Goal: Information Seeking & Learning: Learn about a topic

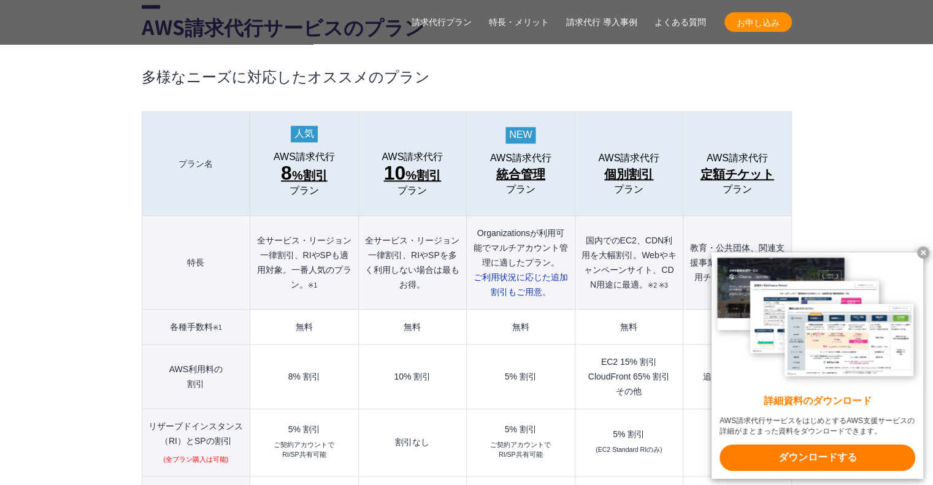
scroll to position [1350, 0]
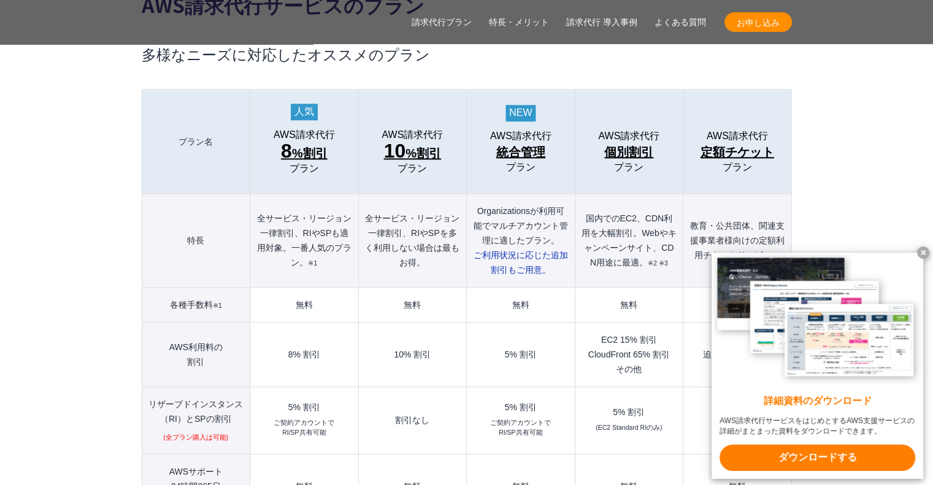
click at [765, 26] on span "お申し込み" at bounding box center [759, 22] width 68 height 13
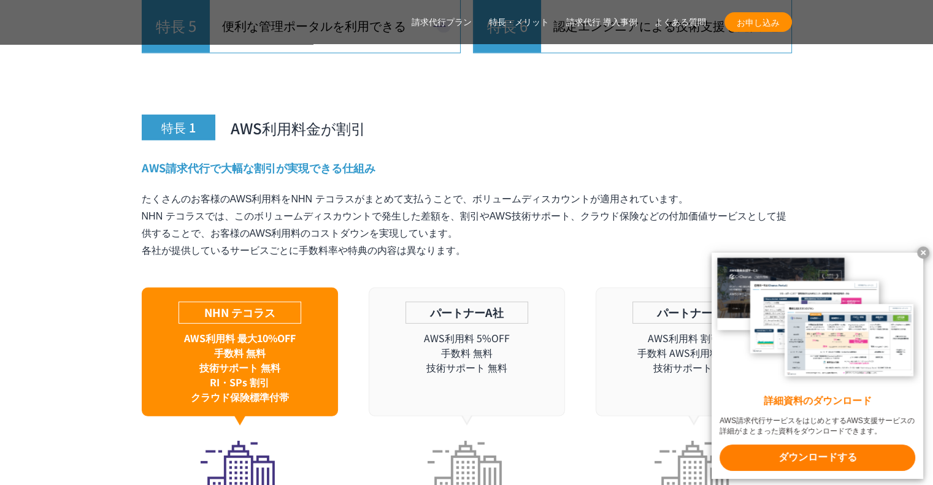
scroll to position [3866, 0]
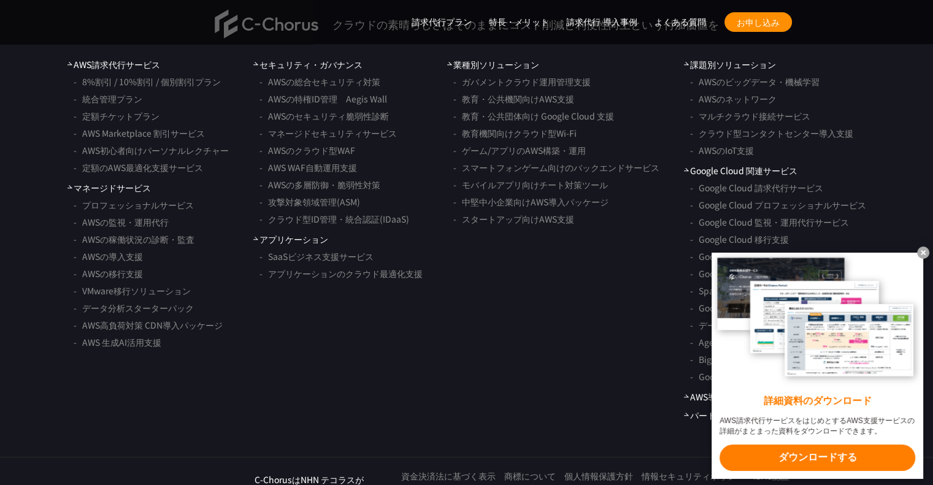
scroll to position [9940, 0]
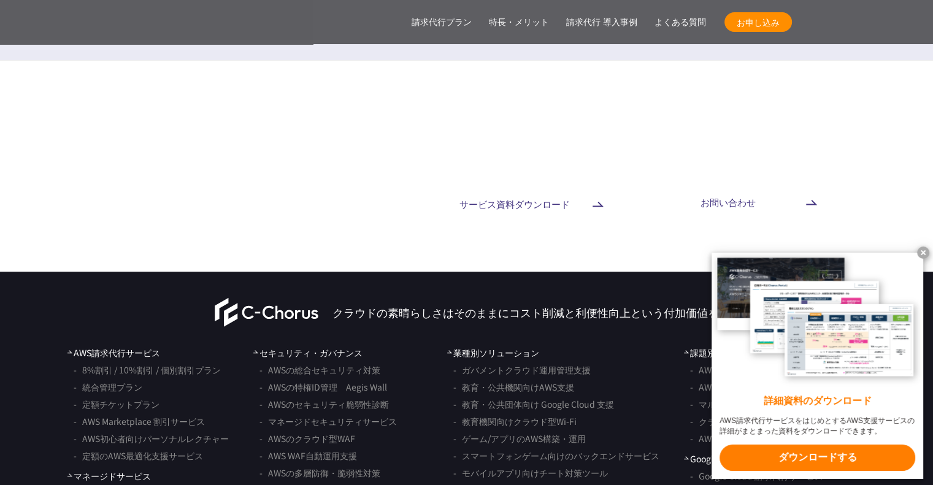
drag, startPoint x: 548, startPoint y: 365, endPoint x: 535, endPoint y: 353, distance: 17.4
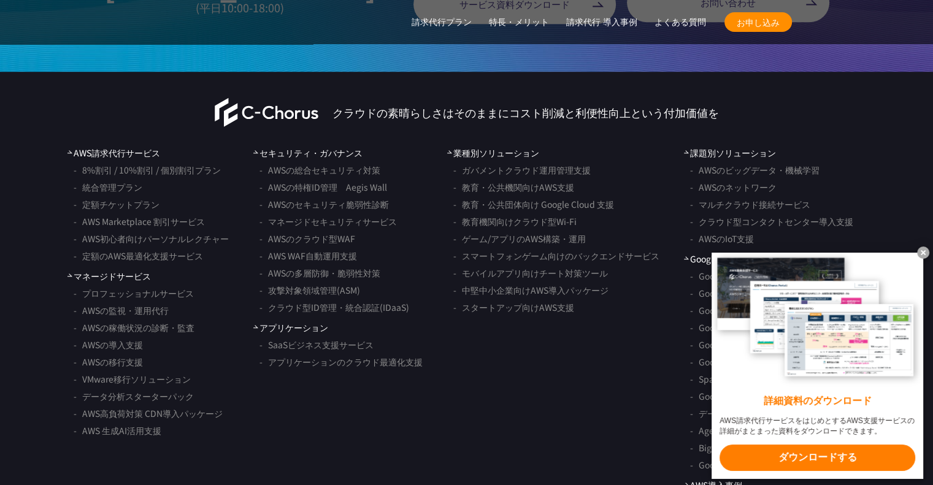
scroll to position [10143, 0]
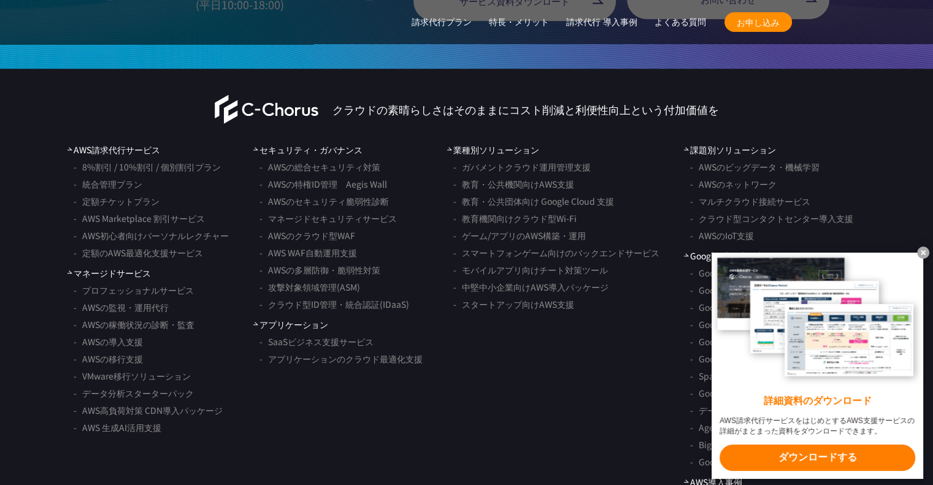
drag, startPoint x: 464, startPoint y: 444, endPoint x: 454, endPoint y: 417, distance: 29.5
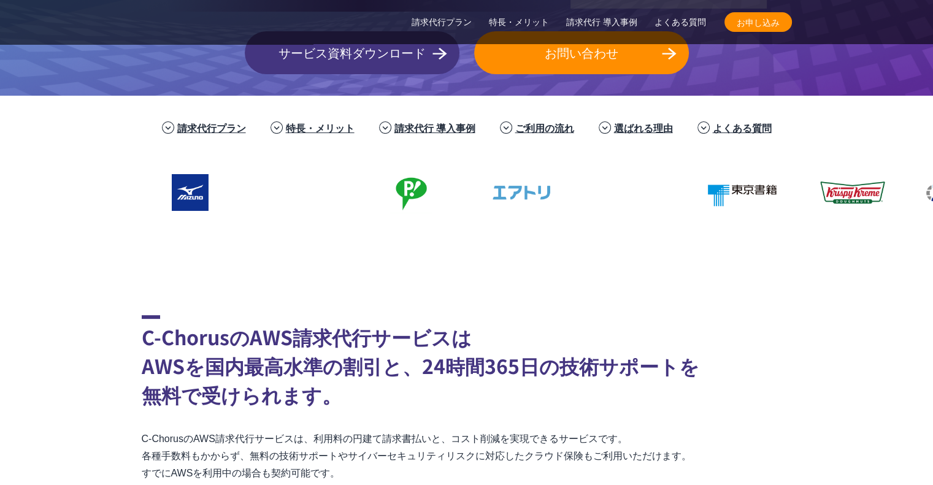
scroll to position [307, 0]
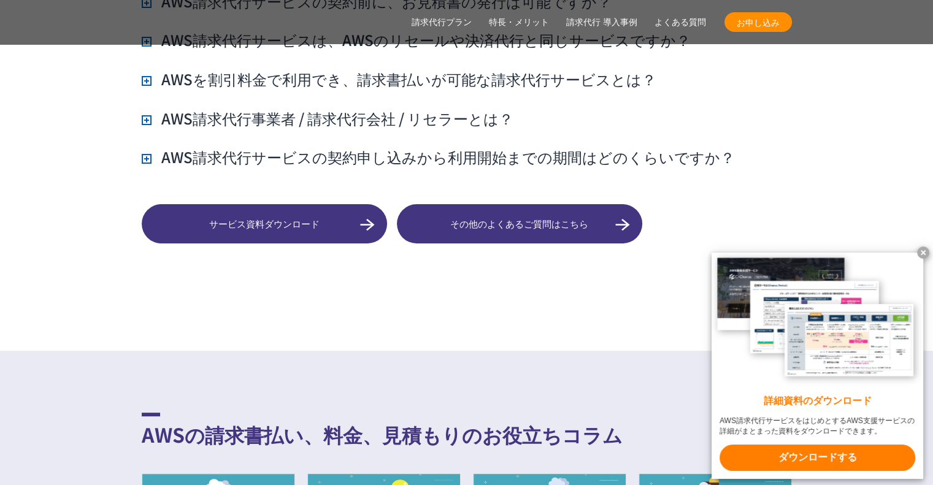
scroll to position [10229, 0]
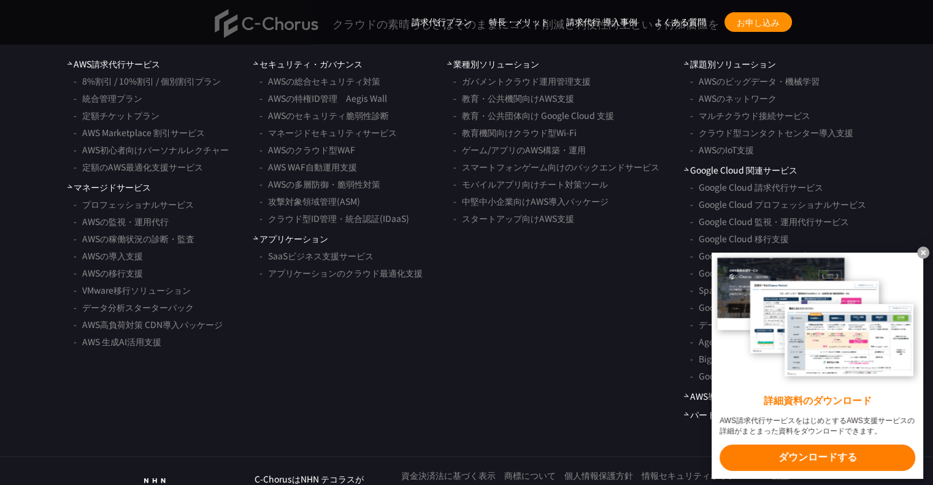
drag, startPoint x: 471, startPoint y: 164, endPoint x: 444, endPoint y: 495, distance: 332.5
click at [464, 354] on ul "業種別ソリューション ガバメントクラウド運用管理支援 教育・公共機関向けAWS支援 教育・公共団体向け Google Cloud 支援 教育機関向けクラウド型…" at bounding box center [553, 240] width 212 height 364
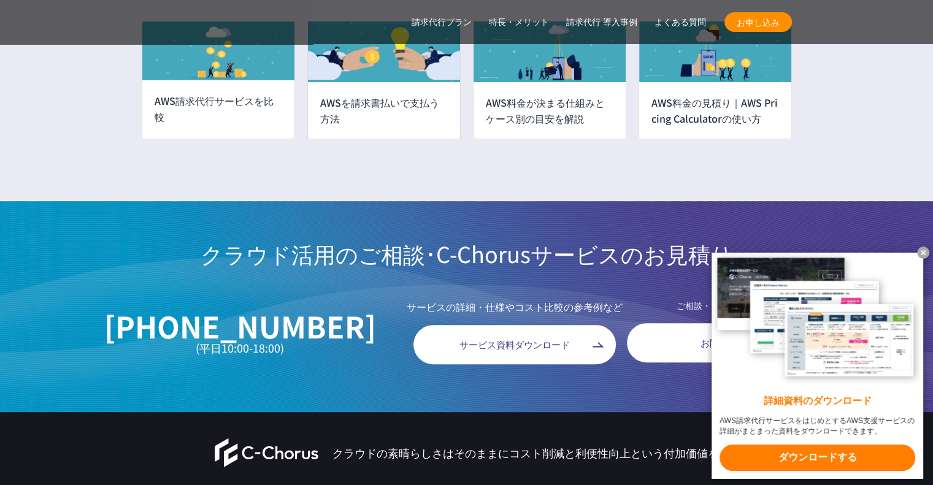
scroll to position [9984, 0]
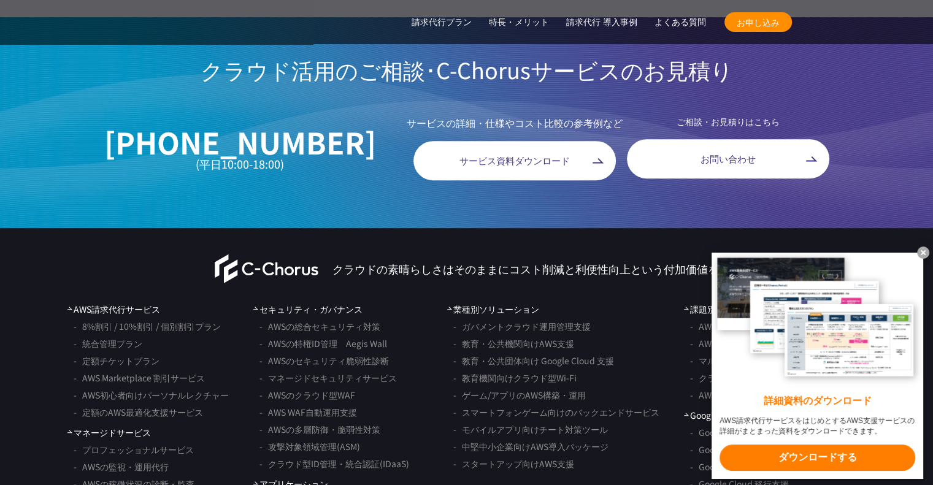
click at [929, 250] on x-t at bounding box center [923, 253] width 12 height 12
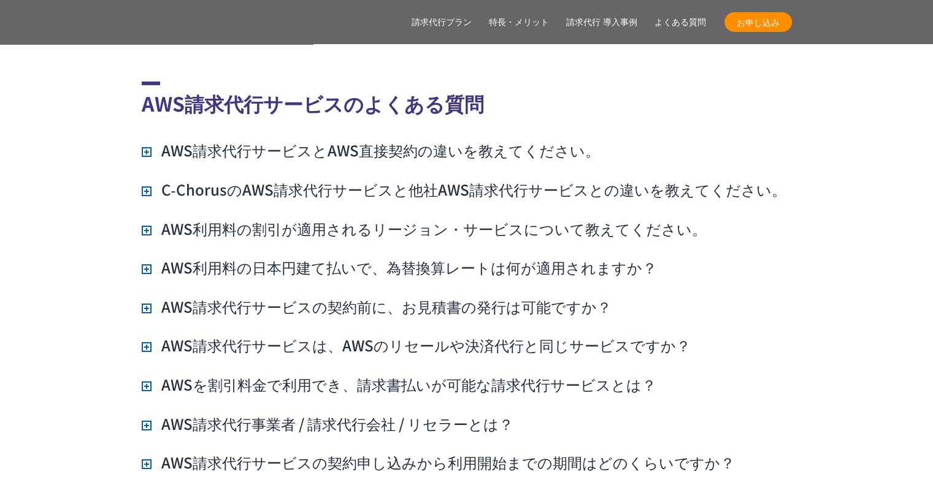
scroll to position [9063, 0]
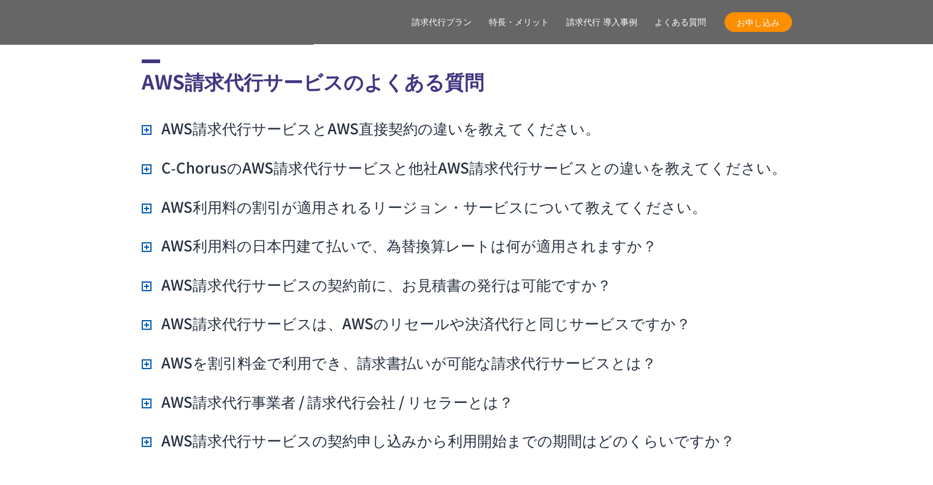
click at [143, 430] on h3 "AWS請求代行サービスの契約申し込みから利用開始までの期間はどのくらいですか？" at bounding box center [438, 440] width 593 height 21
click at [145, 392] on h3 "AWS請求代行事業者 / 請求代行会社 / リセラーとは？" at bounding box center [328, 402] width 372 height 21
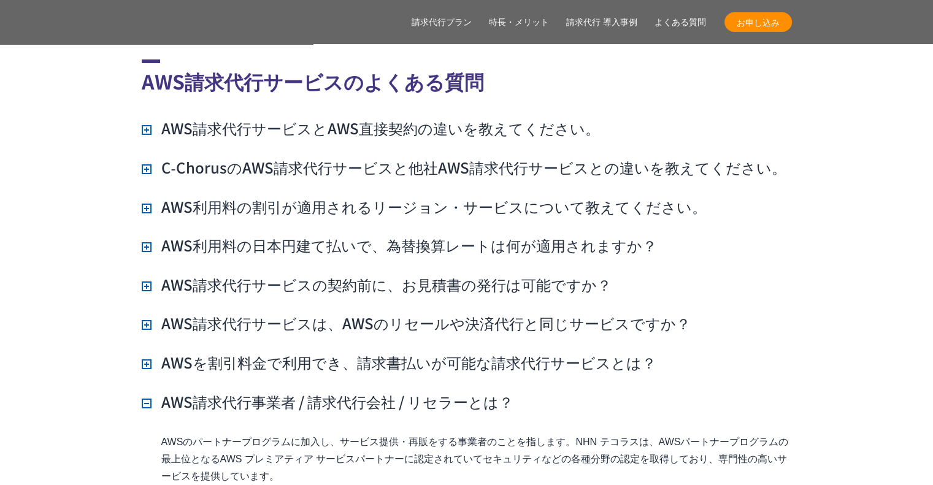
click at [147, 345] on ul "AWS請求代行サービスとAWS直接契約の違いを教えてください。 AWSサポートへの連絡や利用料金の確認は、NHN テコラスがご用意している管理ポータル「Cho…" at bounding box center [467, 443] width 651 height 651
click at [149, 352] on h3 "AWSを割引料金で利用でき、請求書払いが可能な請求代行サービスとは？" at bounding box center [399, 362] width 515 height 21
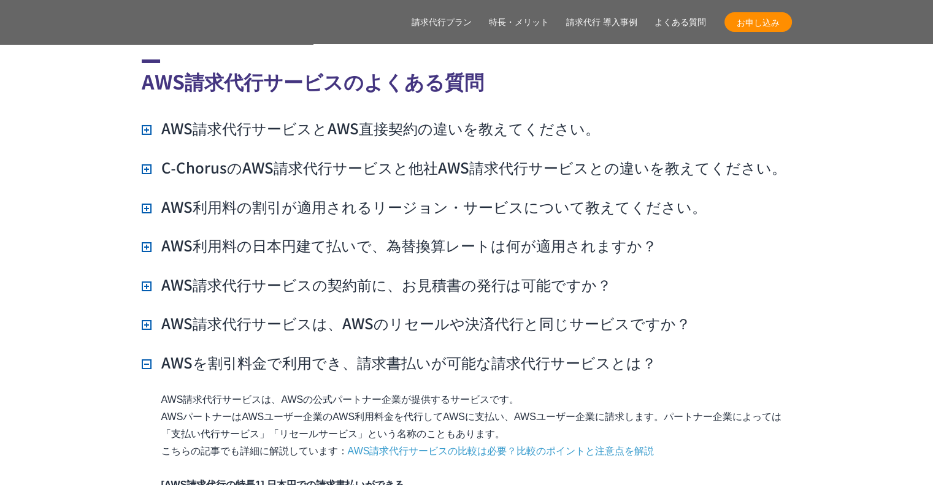
click at [147, 313] on h3 "AWS請求代行サービスは、AWSのリセールや決済代行と同じサービスですか？" at bounding box center [416, 323] width 549 height 21
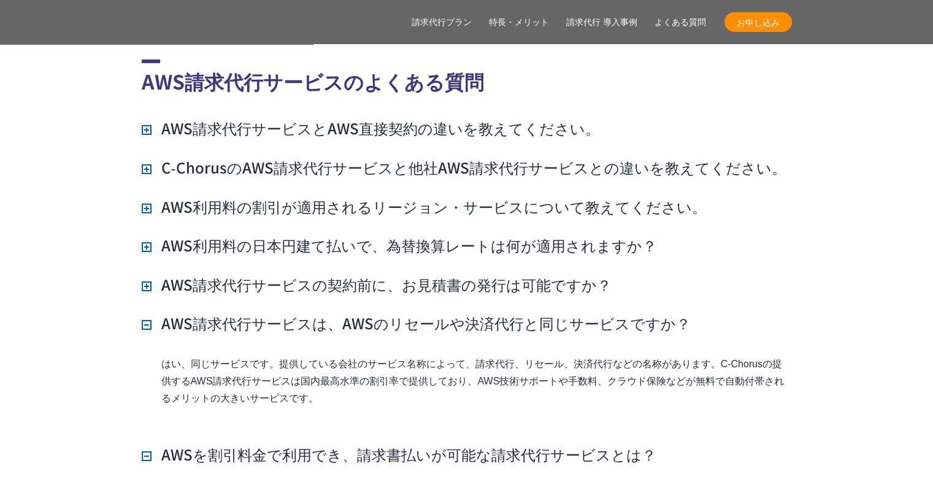
click at [147, 274] on h3 "AWS請求代行サービスの契約前に、お見積書の発行は可能ですか？" at bounding box center [377, 284] width 470 height 21
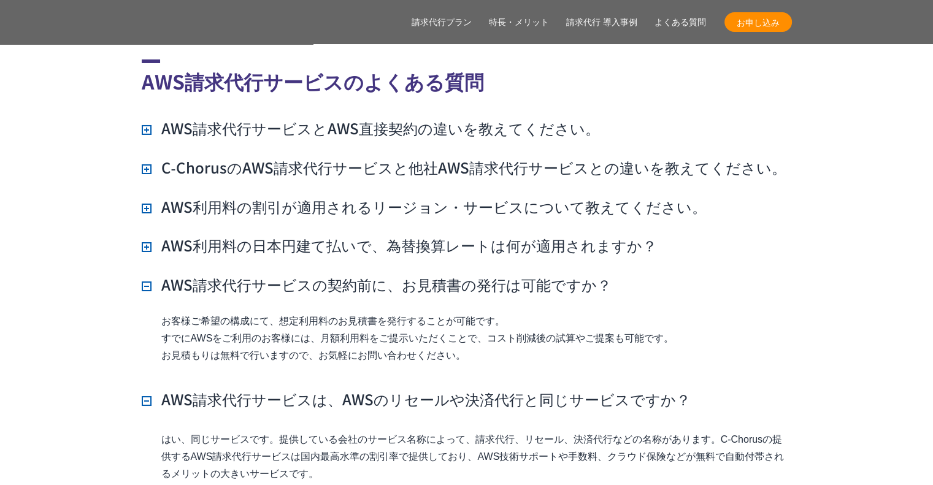
click at [147, 235] on h3 "AWS利用料の日本円建て払いで、為替換算レートは何が適用されますか？" at bounding box center [400, 245] width 516 height 21
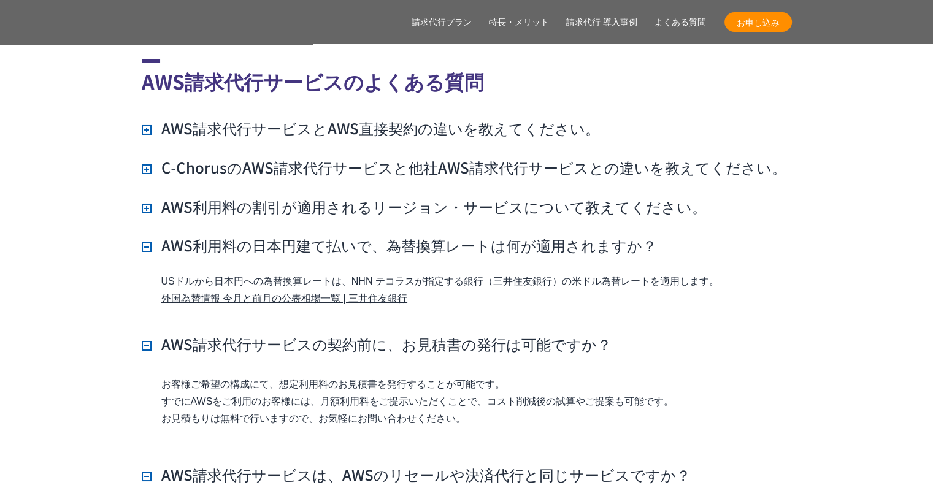
click at [149, 196] on h3 "AWS利用料の割引が適用されるリージョン・サービスについて教えてください。" at bounding box center [424, 206] width 565 height 21
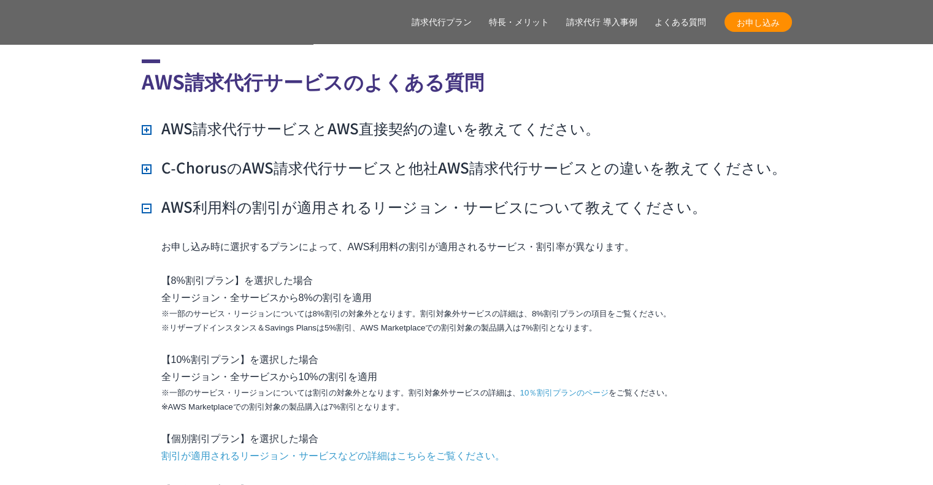
click at [147, 157] on h3 "C‑ChorusのAWS請求代行サービスと他社AWS請求代行サービスとの違いを教えてください。" at bounding box center [464, 167] width 645 height 21
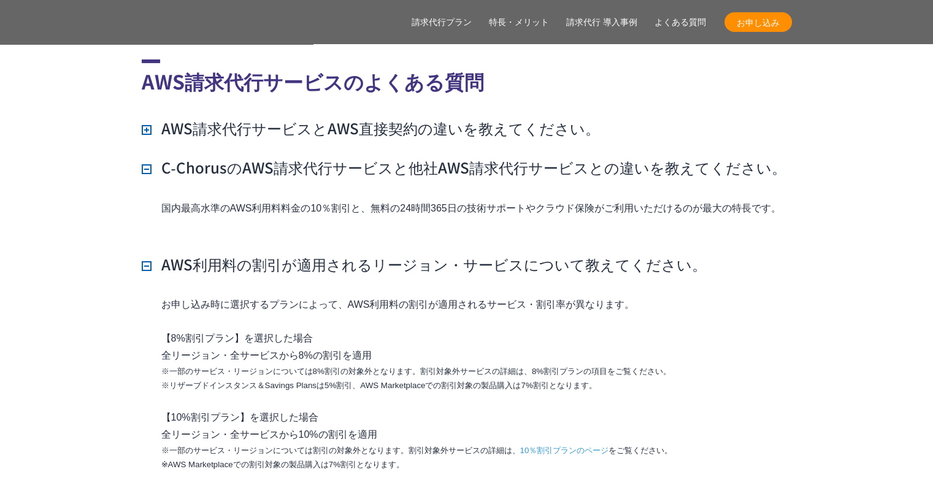
click at [147, 118] on h3 "AWS請求代行サービスとAWS直接契約の違いを教えてください。" at bounding box center [371, 128] width 458 height 21
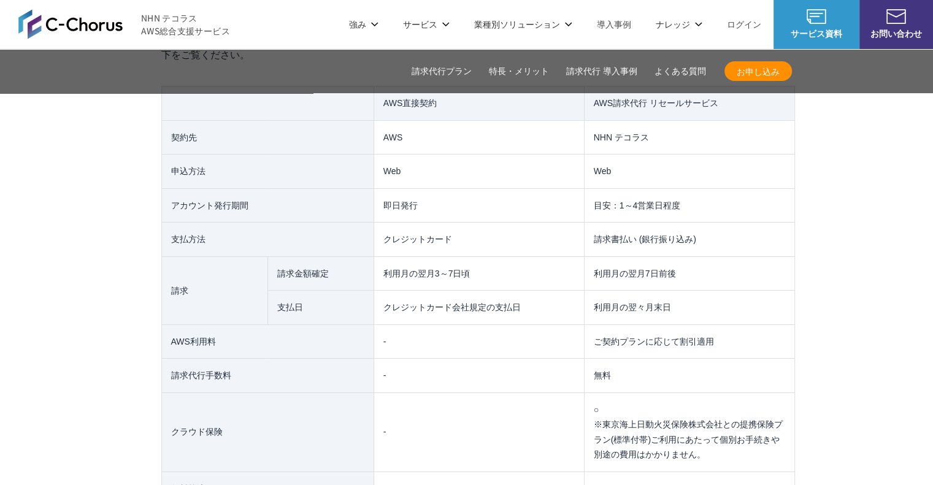
scroll to position [9150, 0]
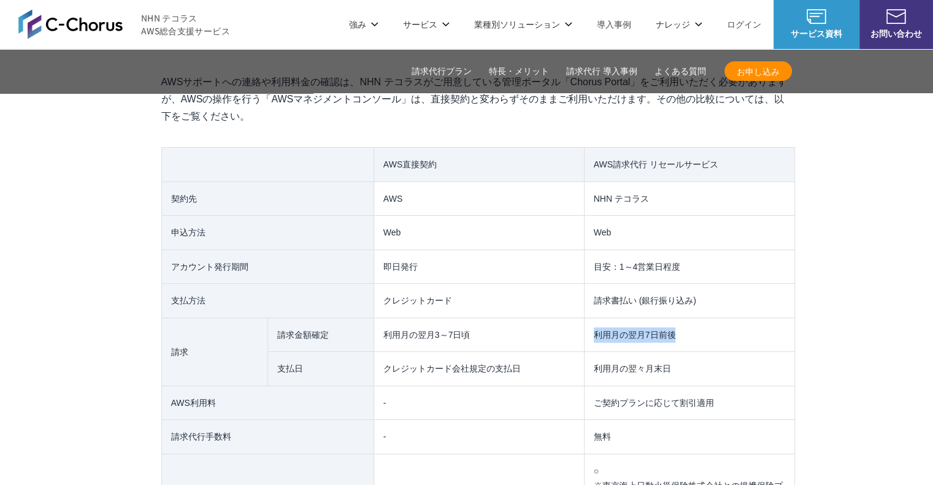
drag, startPoint x: 592, startPoint y: 306, endPoint x: 703, endPoint y: 304, distance: 111.7
click at [703, 318] on td "利用月の翌月7日前後" at bounding box center [689, 335] width 210 height 34
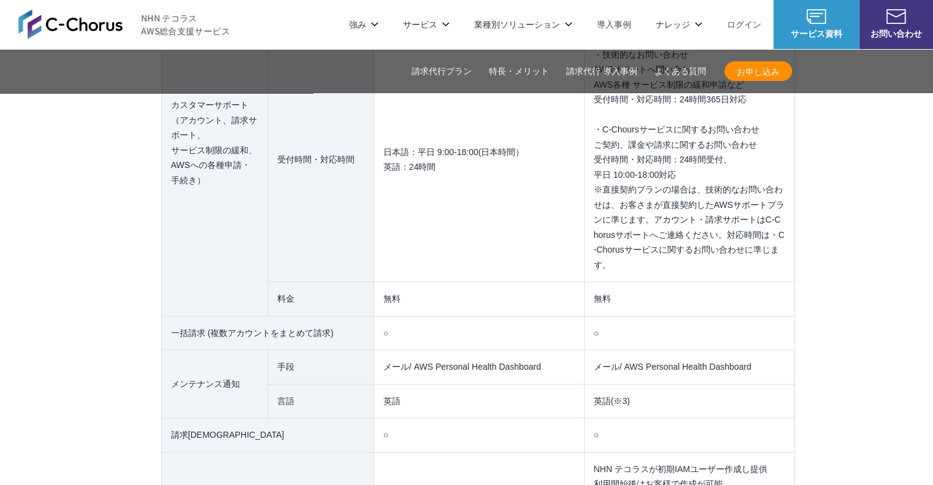
scroll to position [9212, 0]
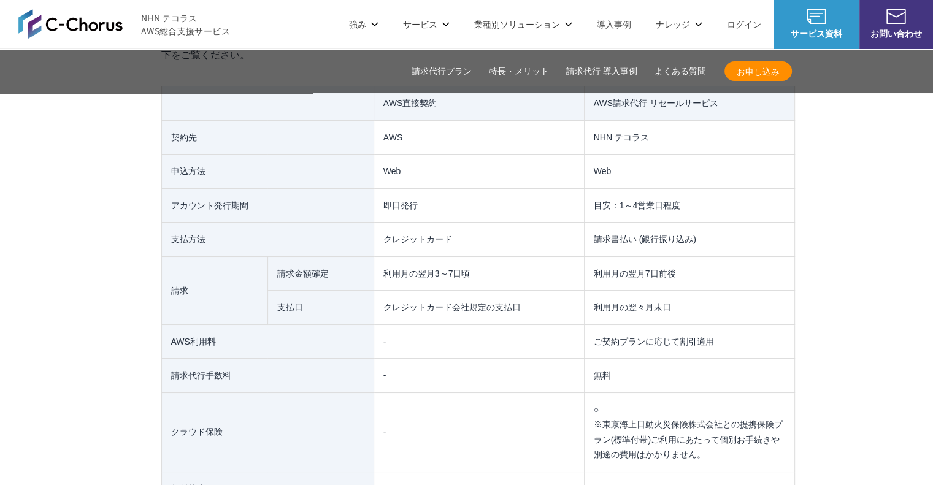
click at [610, 291] on td "利用月の翌々月末日" at bounding box center [689, 308] width 210 height 34
